Goal: Task Accomplishment & Management: Manage account settings

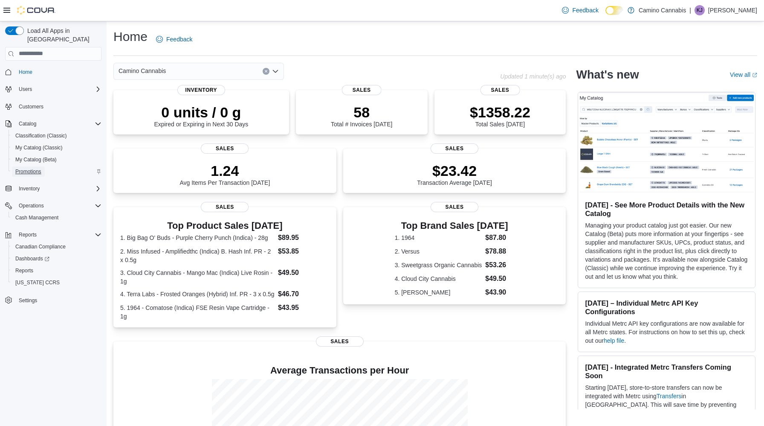
click at [35, 168] on span "Promotions" at bounding box center [28, 171] width 26 height 7
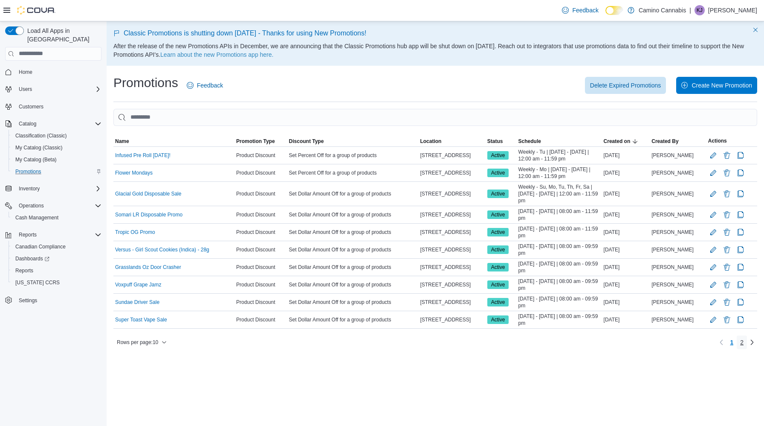
click at [740, 344] on span "2" at bounding box center [741, 342] width 3 height 9
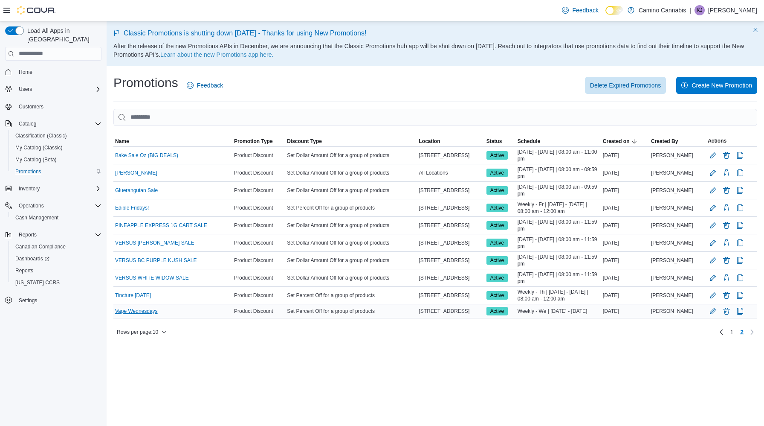
click at [152, 309] on link "Vape Wednesdays" at bounding box center [136, 310] width 43 height 7
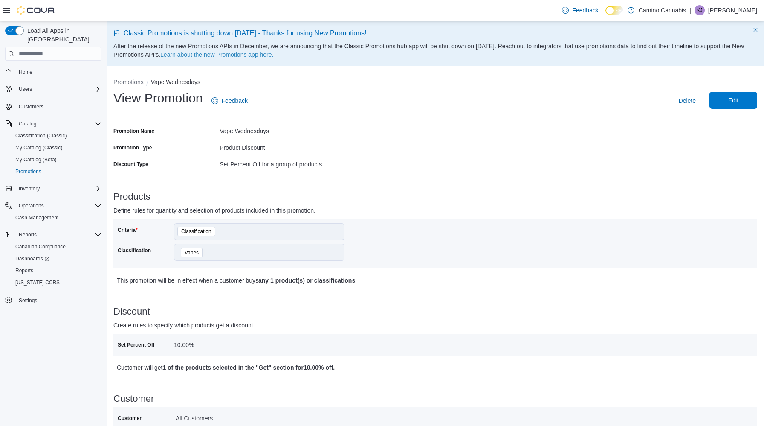
click at [739, 104] on span "Edit" at bounding box center [734, 100] width 38 height 17
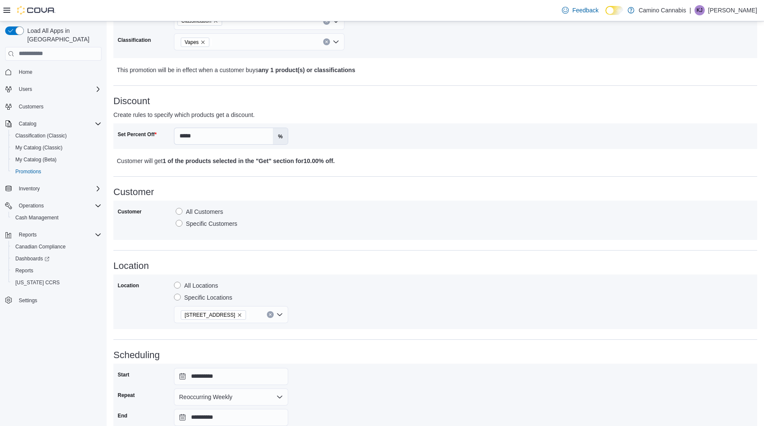
scroll to position [313, 0]
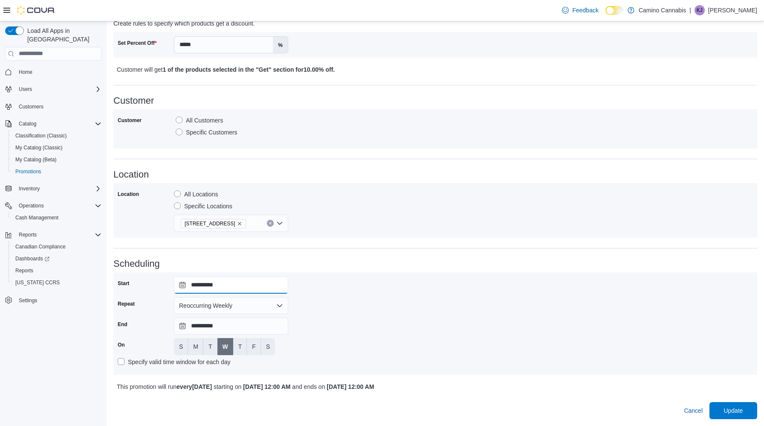
click at [238, 282] on input "**********" at bounding box center [231, 284] width 114 height 17
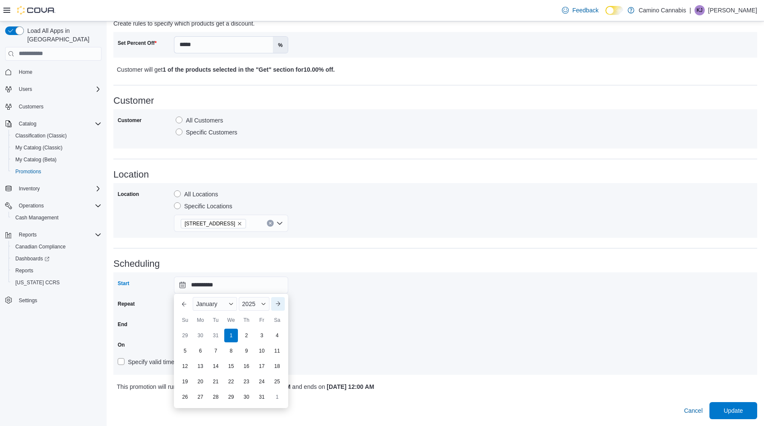
click at [282, 300] on button "Next month" at bounding box center [278, 304] width 14 height 14
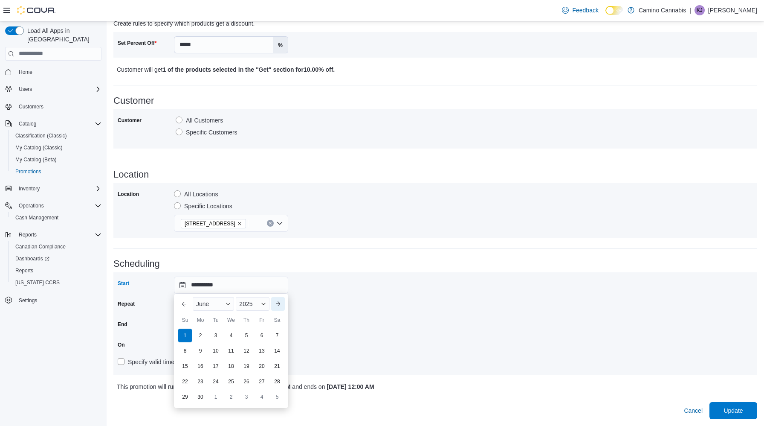
click at [282, 300] on button "Next month" at bounding box center [278, 304] width 14 height 14
click at [229, 365] on div "13" at bounding box center [230, 365] width 15 height 15
type input "**********"
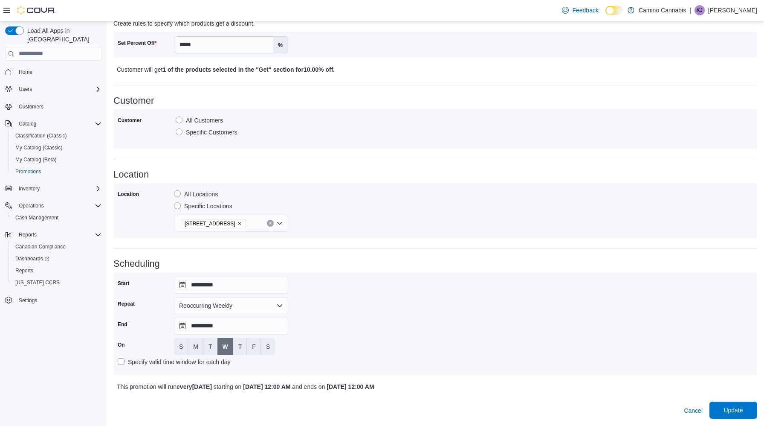
click at [739, 414] on span "Update" at bounding box center [733, 410] width 19 height 9
